Goal: Find specific page/section: Locate a particular part of the current website

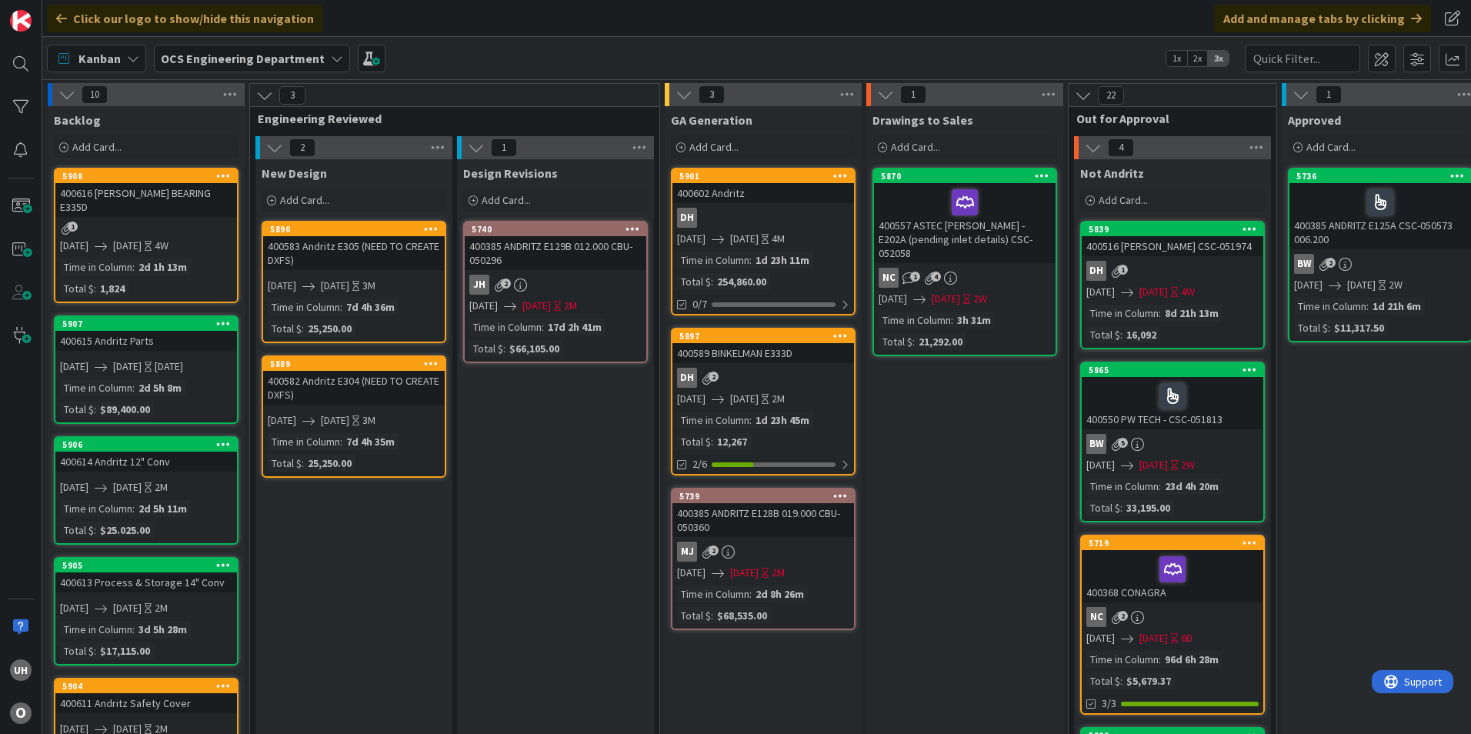
scroll to position [0, 1332]
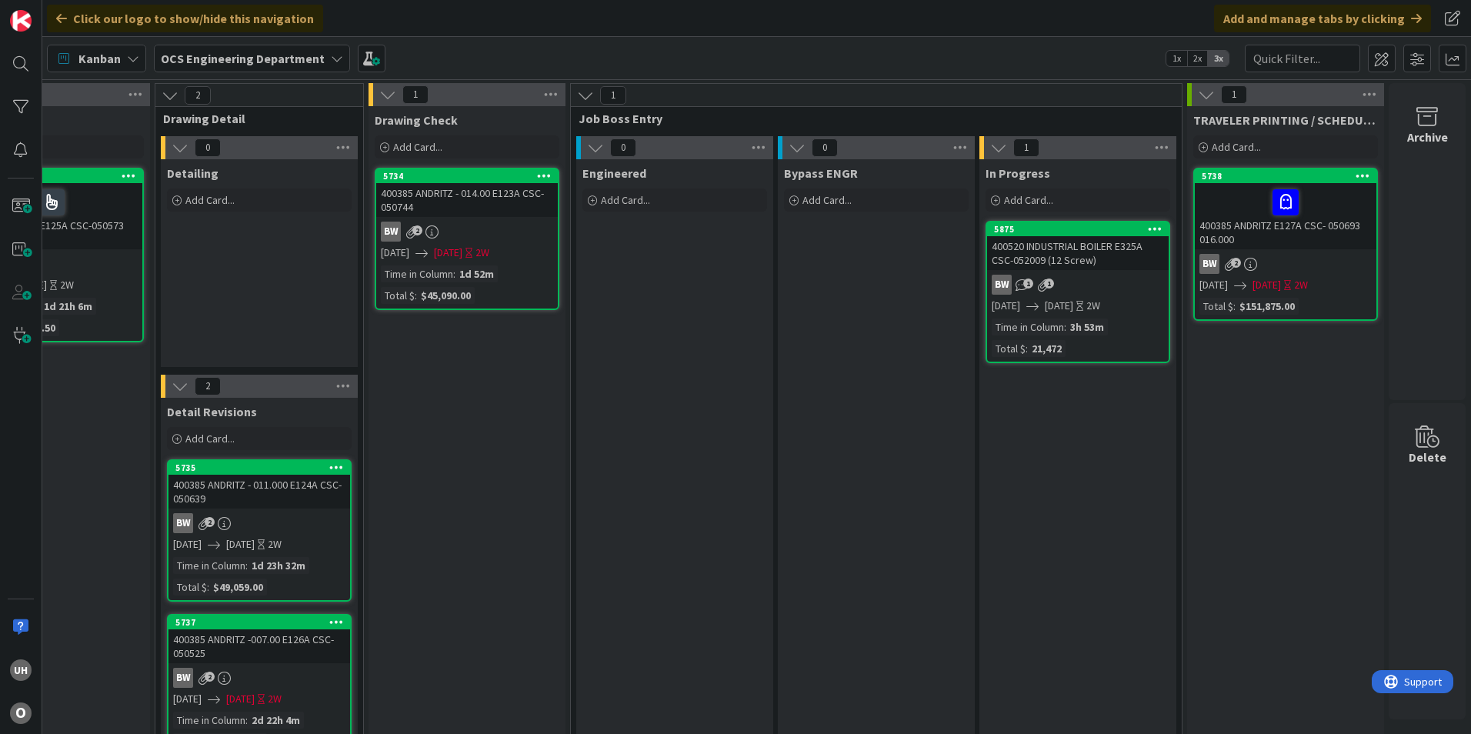
click at [1226, 188] on div at bounding box center [1285, 202] width 172 height 32
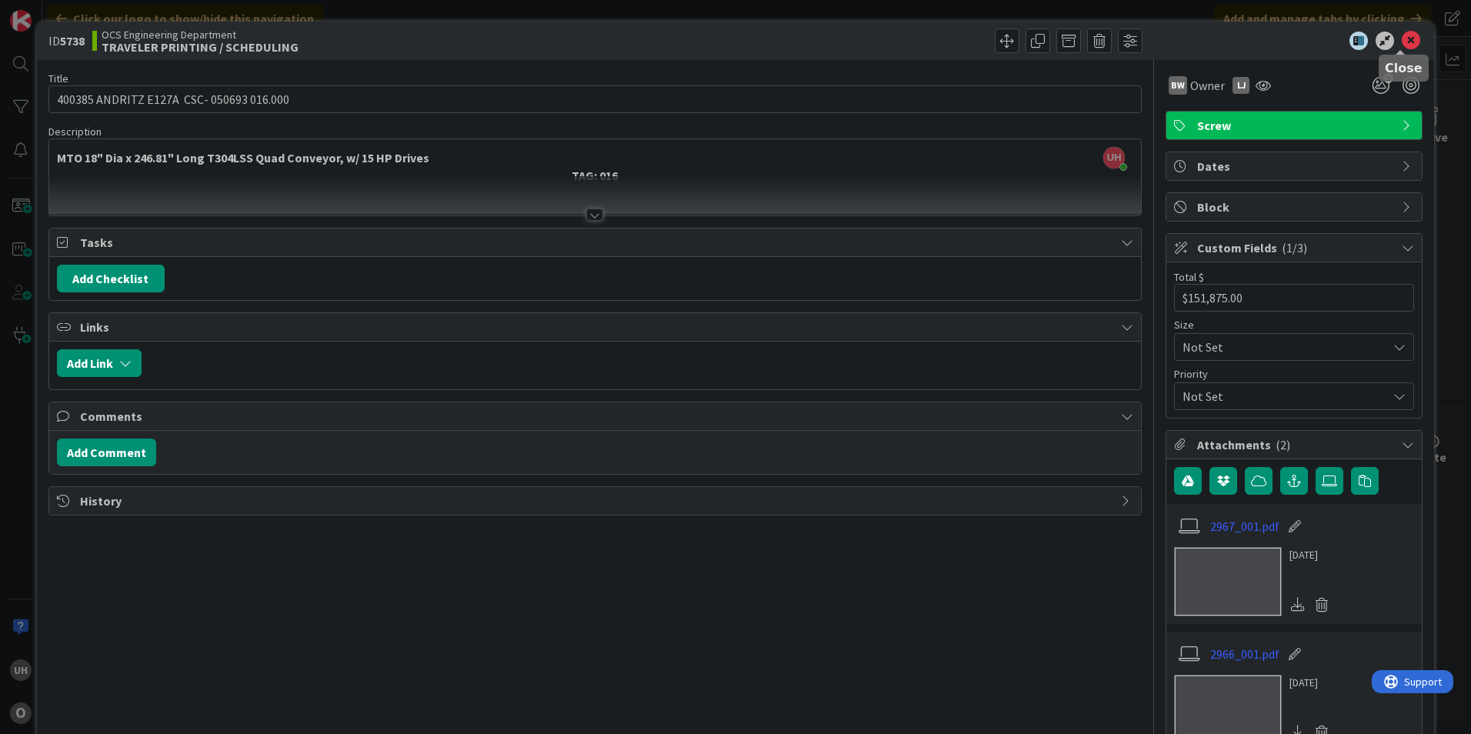
click at [1402, 40] on icon at bounding box center [1411, 41] width 18 height 18
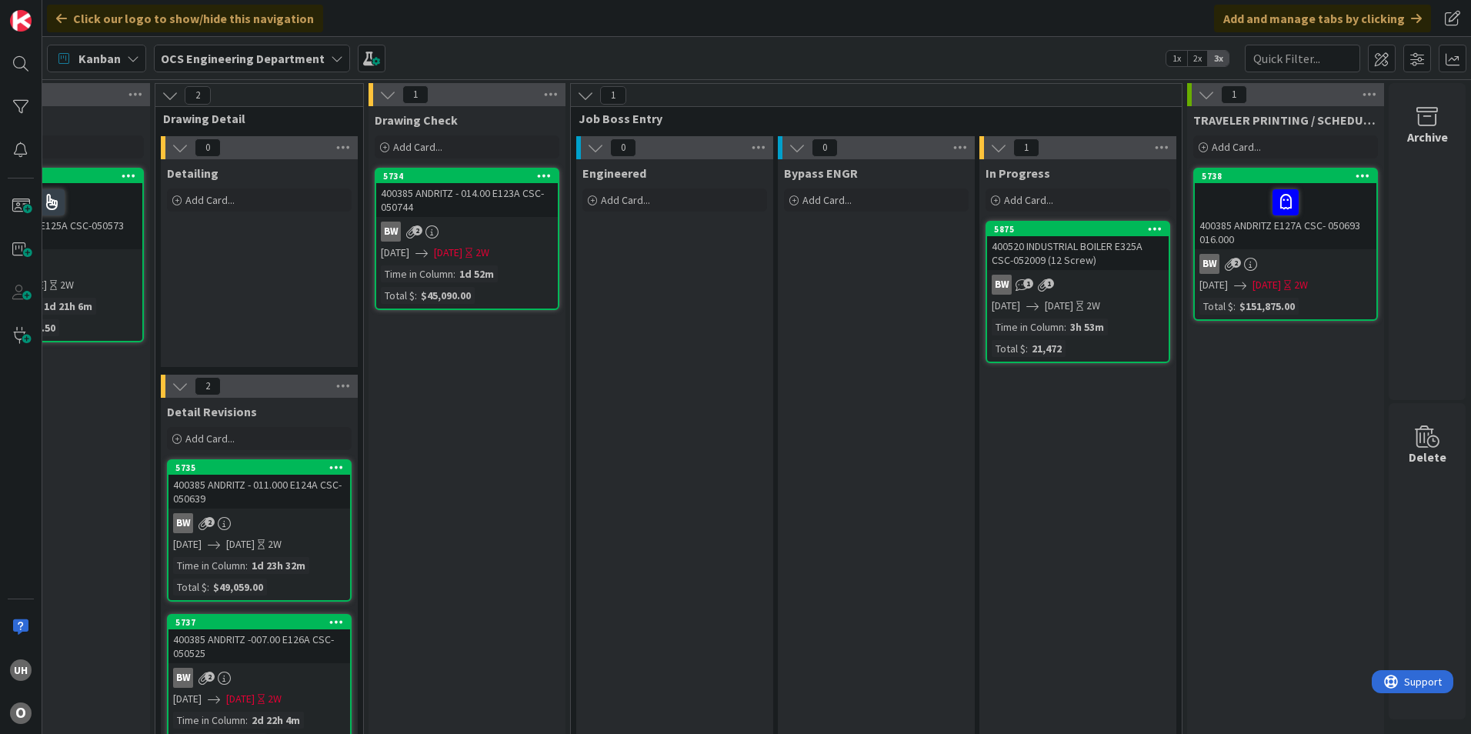
click at [1099, 268] on div "400520 INDUSTRIAL BOILER E325A CSC-052009 (12 Screw)" at bounding box center [1078, 253] width 182 height 34
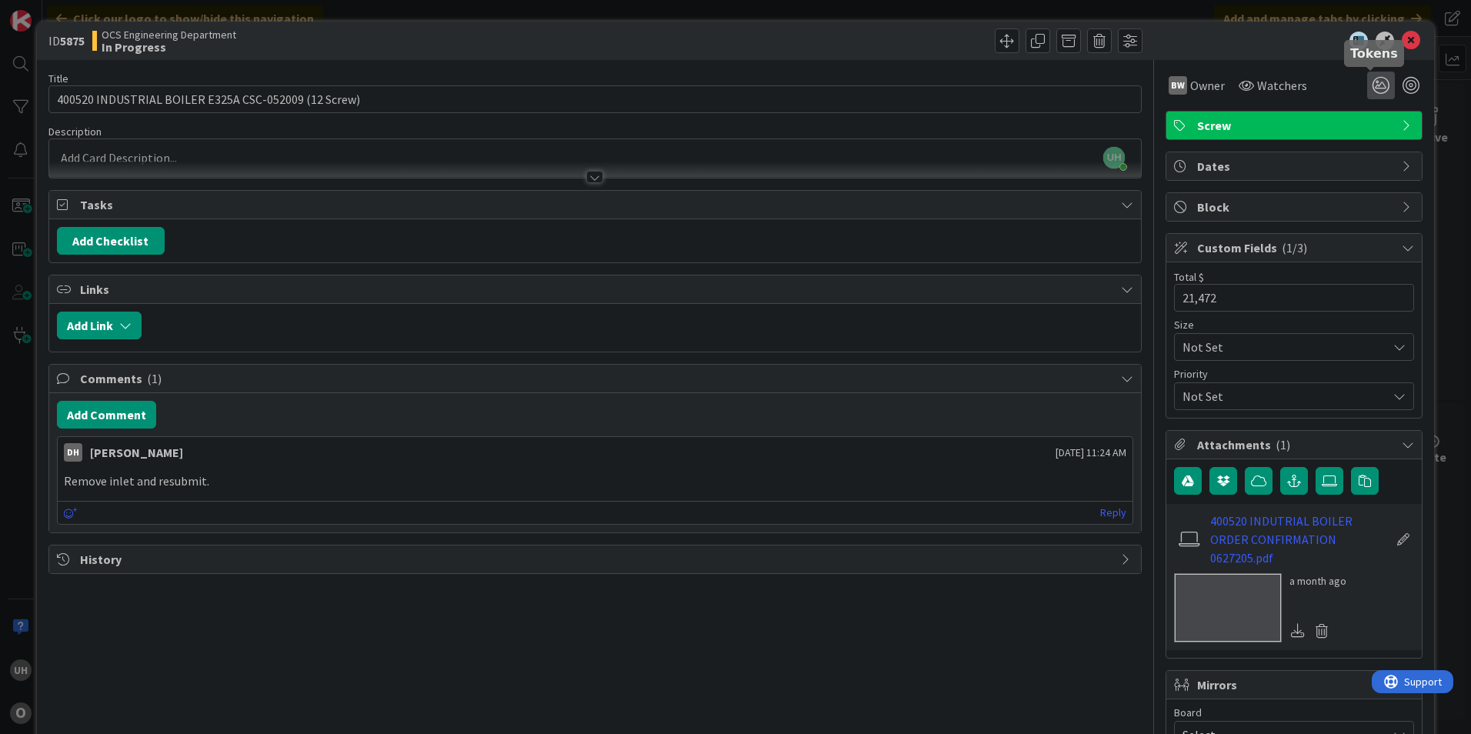
click at [1367, 77] on icon at bounding box center [1381, 86] width 28 height 28
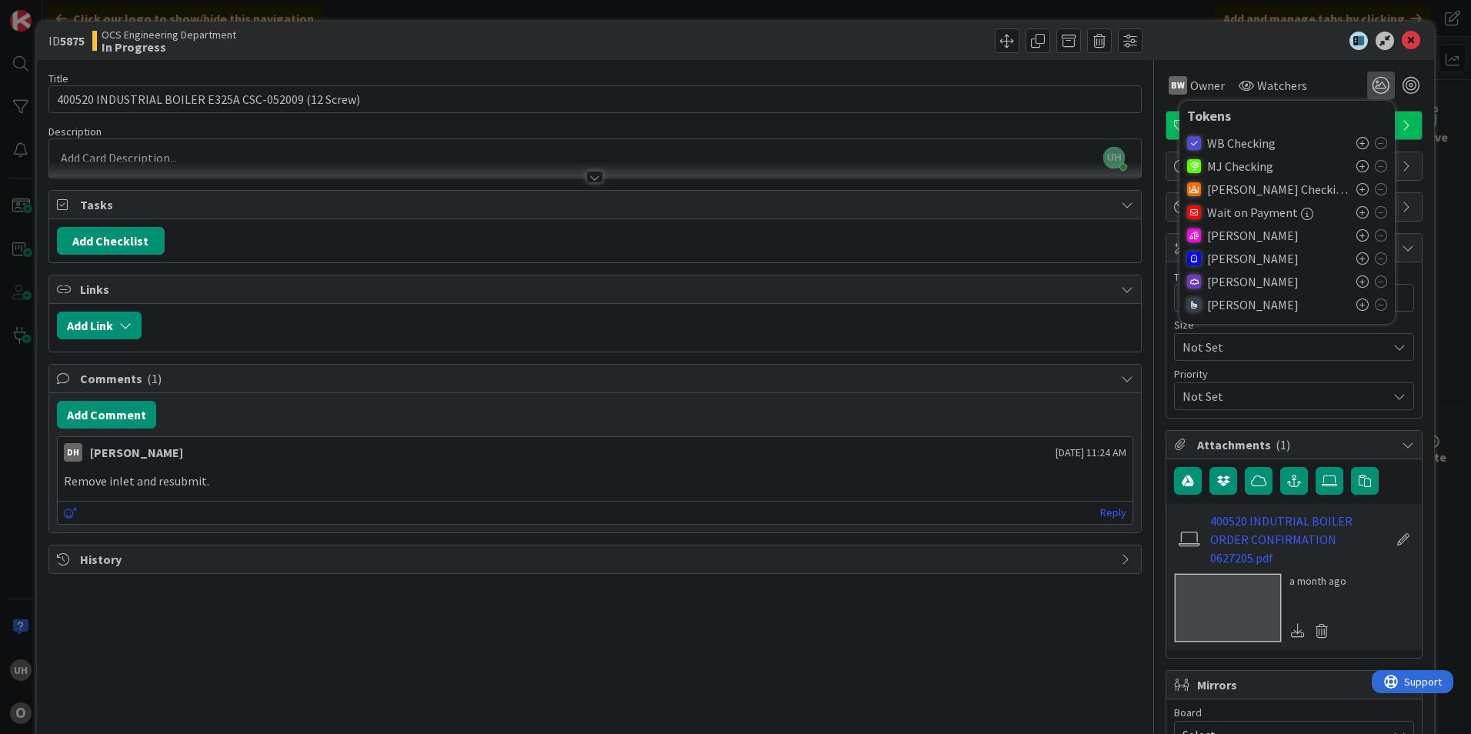
click at [1356, 259] on icon at bounding box center [1362, 258] width 12 height 12
click at [1356, 255] on icon at bounding box center [1362, 261] width 12 height 12
click at [1375, 266] on icon at bounding box center [1381, 261] width 12 height 12
click at [1407, 44] on icon at bounding box center [1411, 41] width 18 height 18
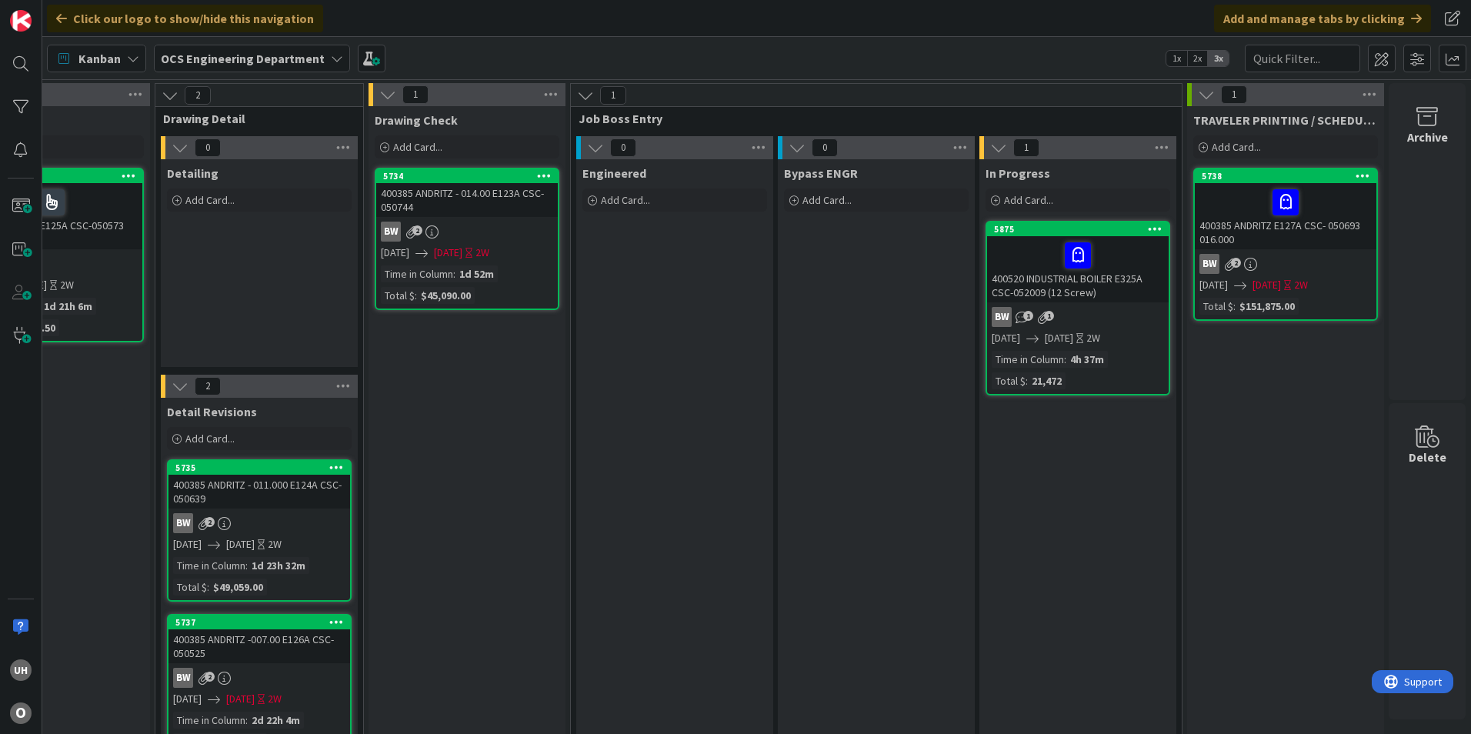
click at [1084, 315] on div "BW 1 1" at bounding box center [1078, 317] width 182 height 20
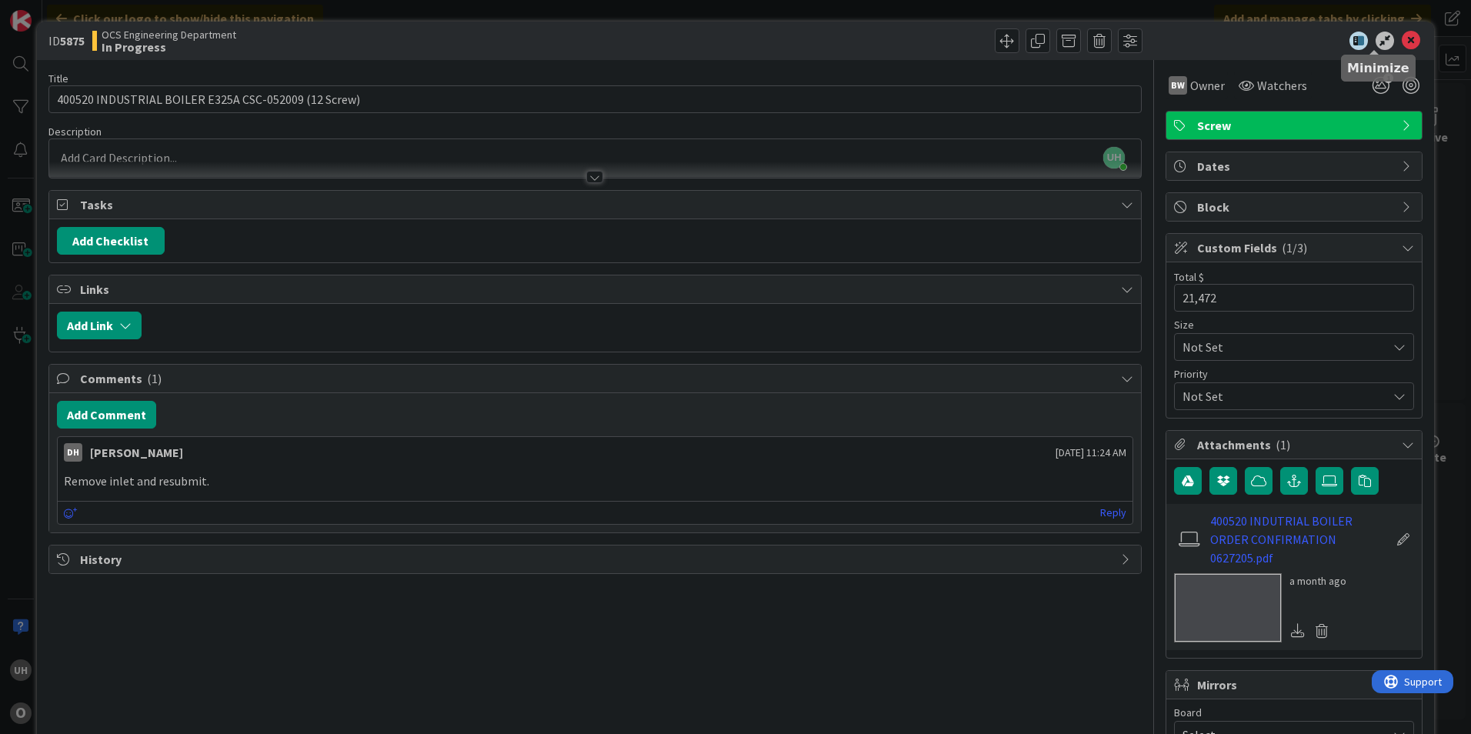
click at [1402, 38] on icon at bounding box center [1411, 41] width 18 height 18
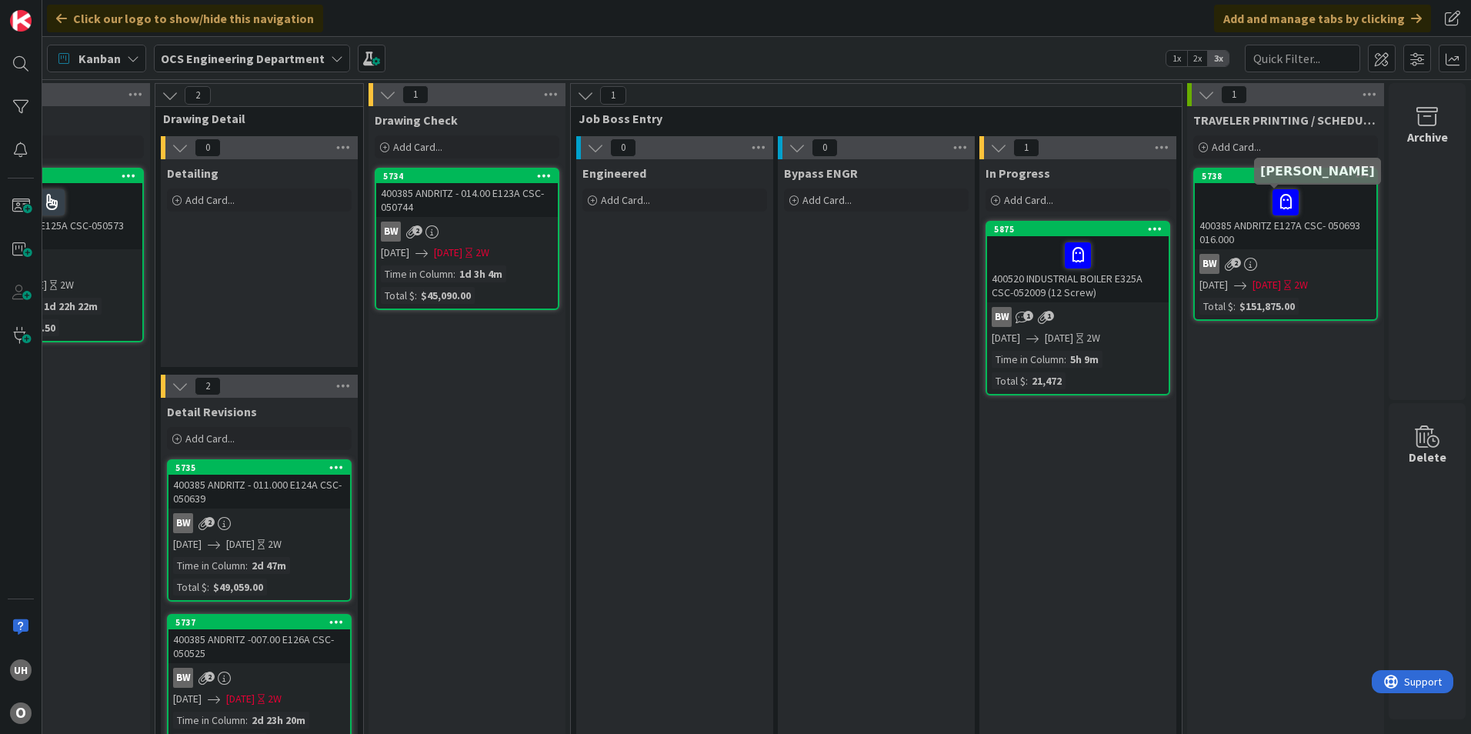
click at [0, 0] on icon at bounding box center [0, 0] width 0 height 0
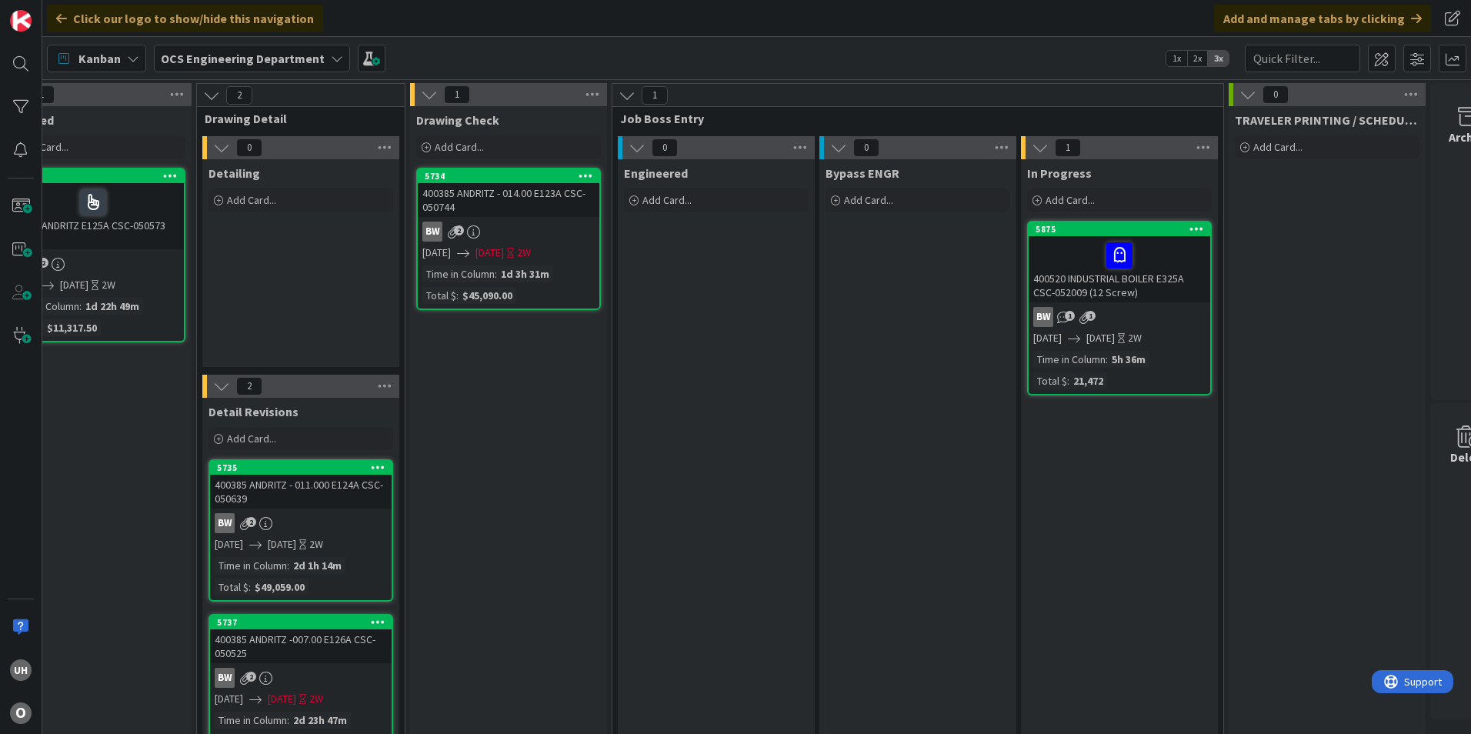
scroll to position [0, 1340]
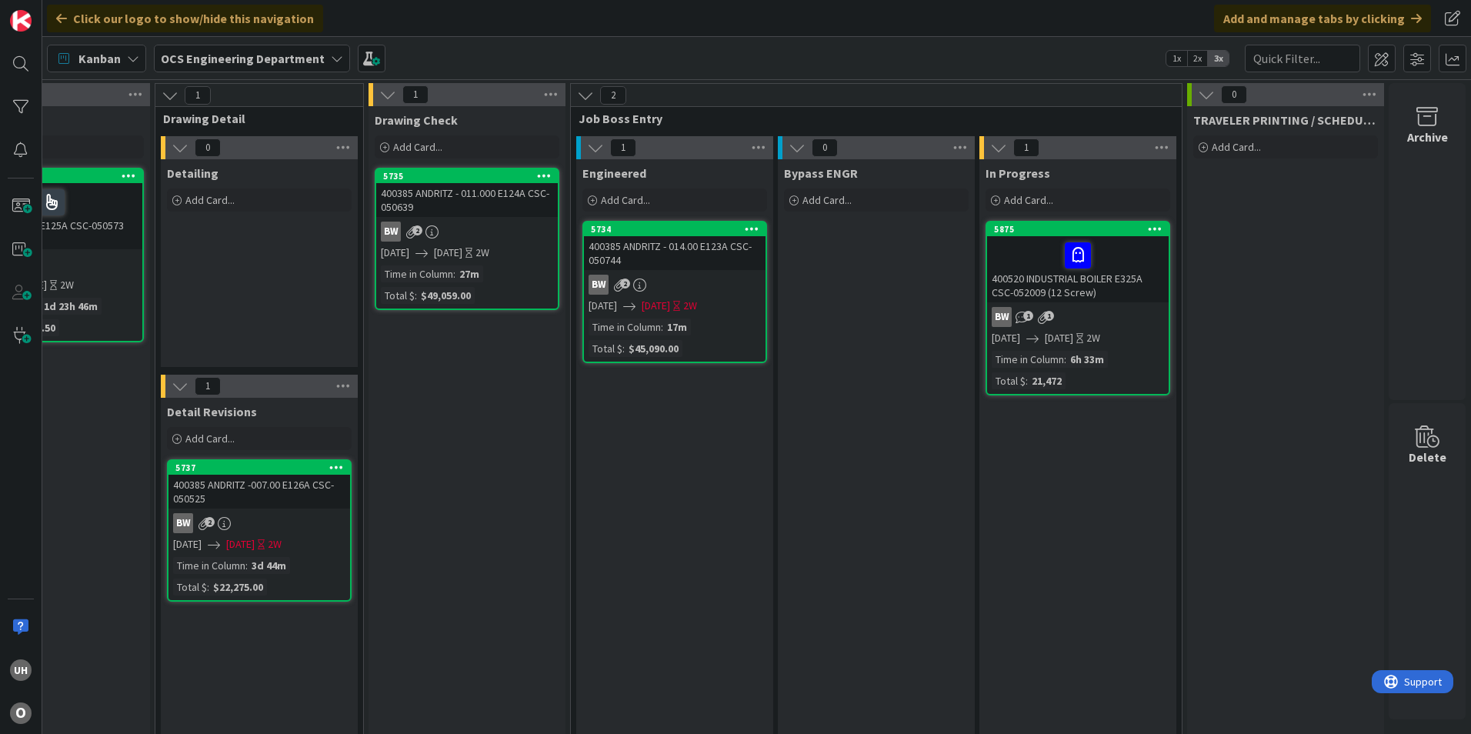
click at [698, 275] on div "BW 2" at bounding box center [675, 285] width 182 height 20
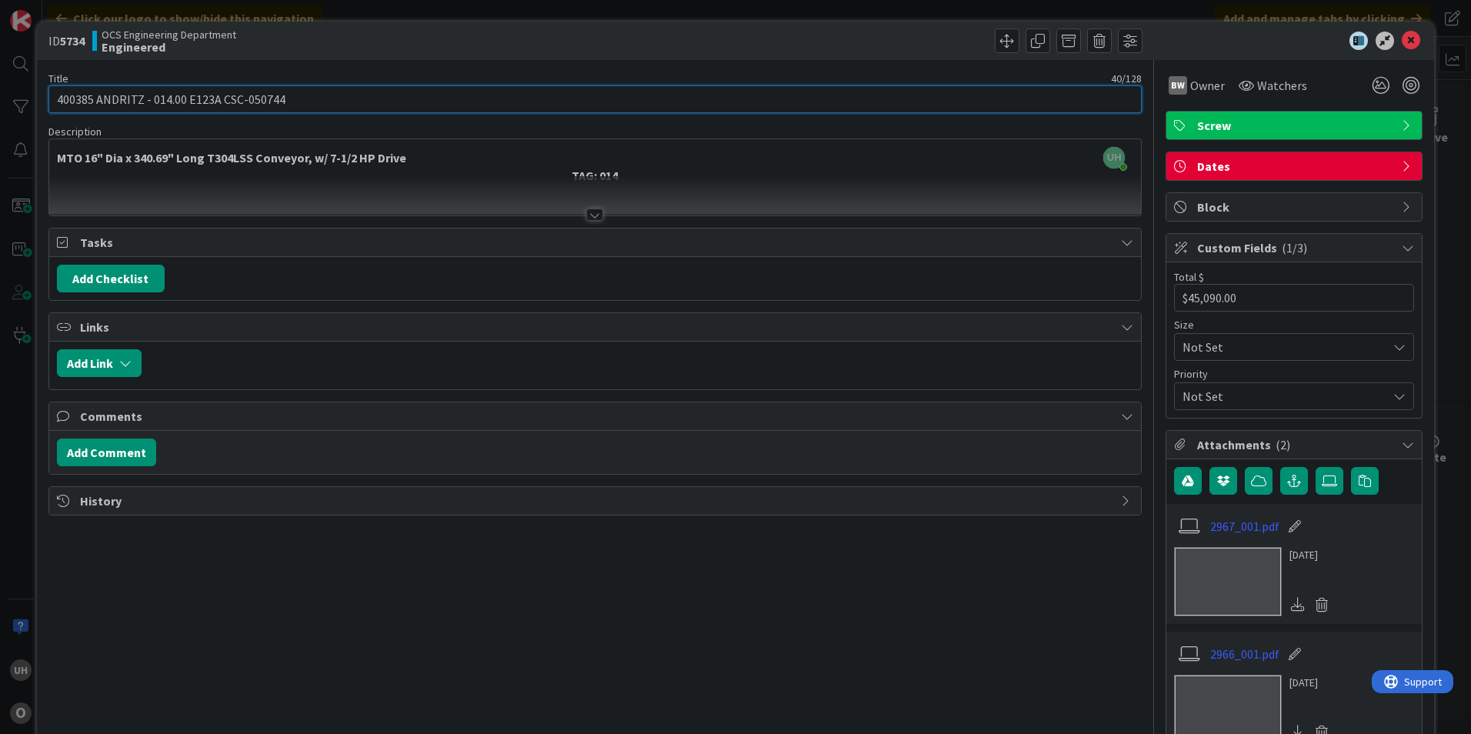
drag, startPoint x: 219, startPoint y: 100, endPoint x: 277, endPoint y: 111, distance: 58.7
click at [277, 111] on input "400385 ANDRITZ - 014.00 E123A CSC-050744" at bounding box center [594, 99] width 1093 height 28
click at [277, 104] on input "400385 ANDRITZ - 014.00 E123A CSC-050744" at bounding box center [594, 99] width 1093 height 28
drag, startPoint x: 282, startPoint y: 97, endPoint x: 218, endPoint y: 94, distance: 63.9
click at [218, 94] on input "400385 ANDRITZ - 014.00 E123A CSC-050744" at bounding box center [594, 99] width 1093 height 28
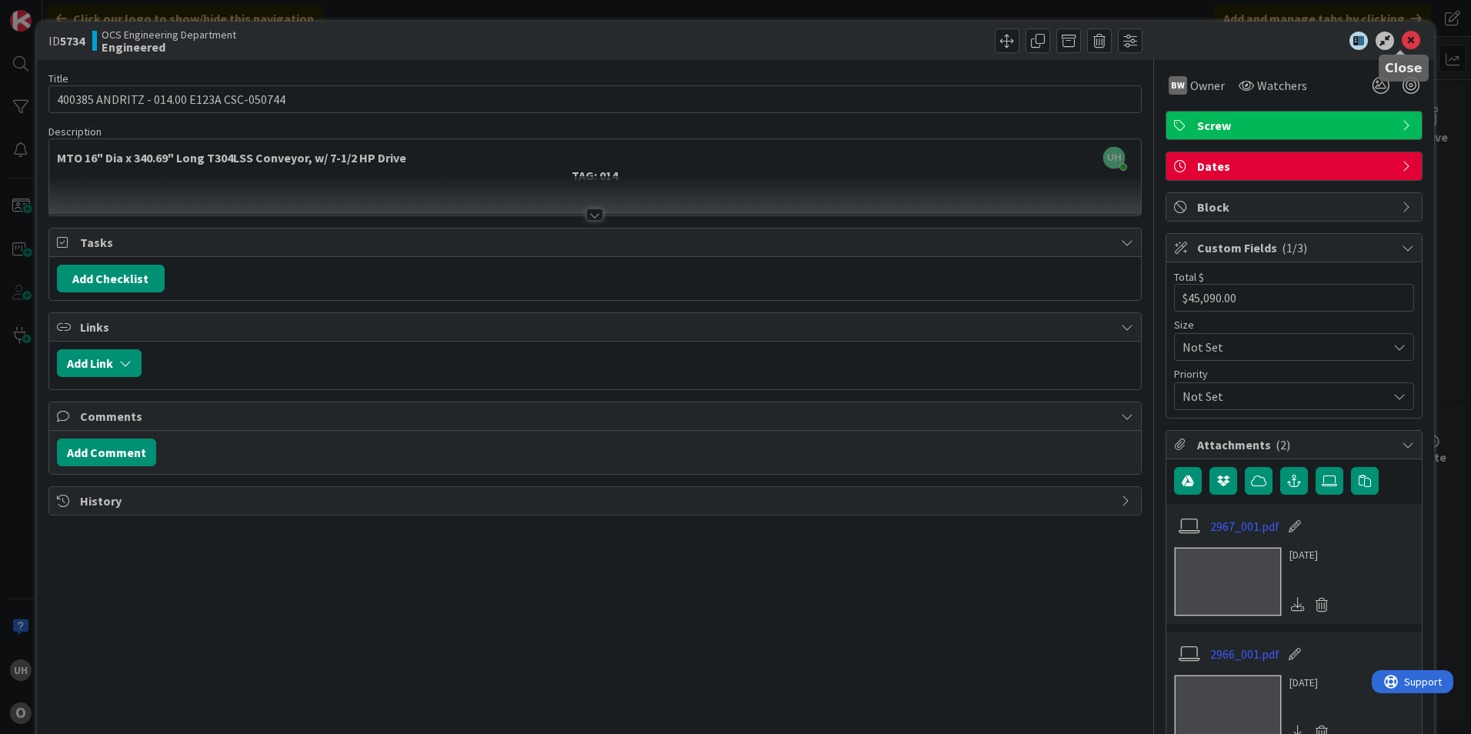
click at [1402, 32] on icon at bounding box center [1411, 41] width 18 height 18
